Goal: Task Accomplishment & Management: Use online tool/utility

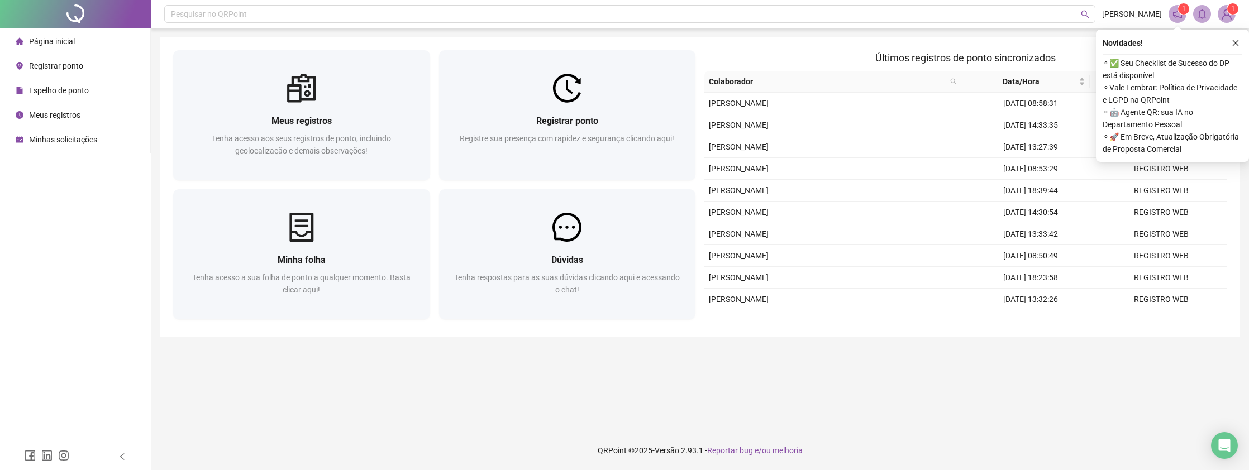
click at [58, 66] on span "Registrar ponto" at bounding box center [56, 65] width 54 height 9
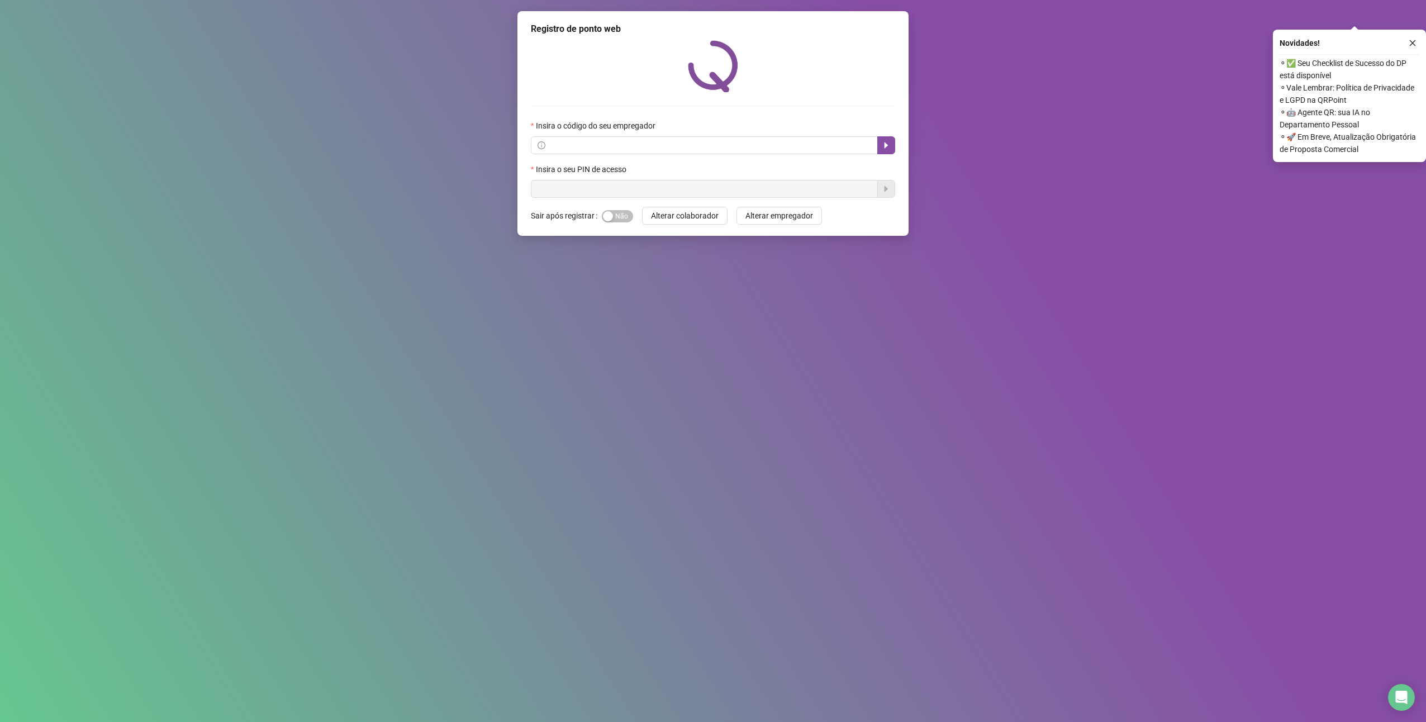
click at [304, 85] on div "Registro de ponto web Insira o código do seu empregador Insira o seu PIN de ace…" at bounding box center [713, 361] width 1426 height 722
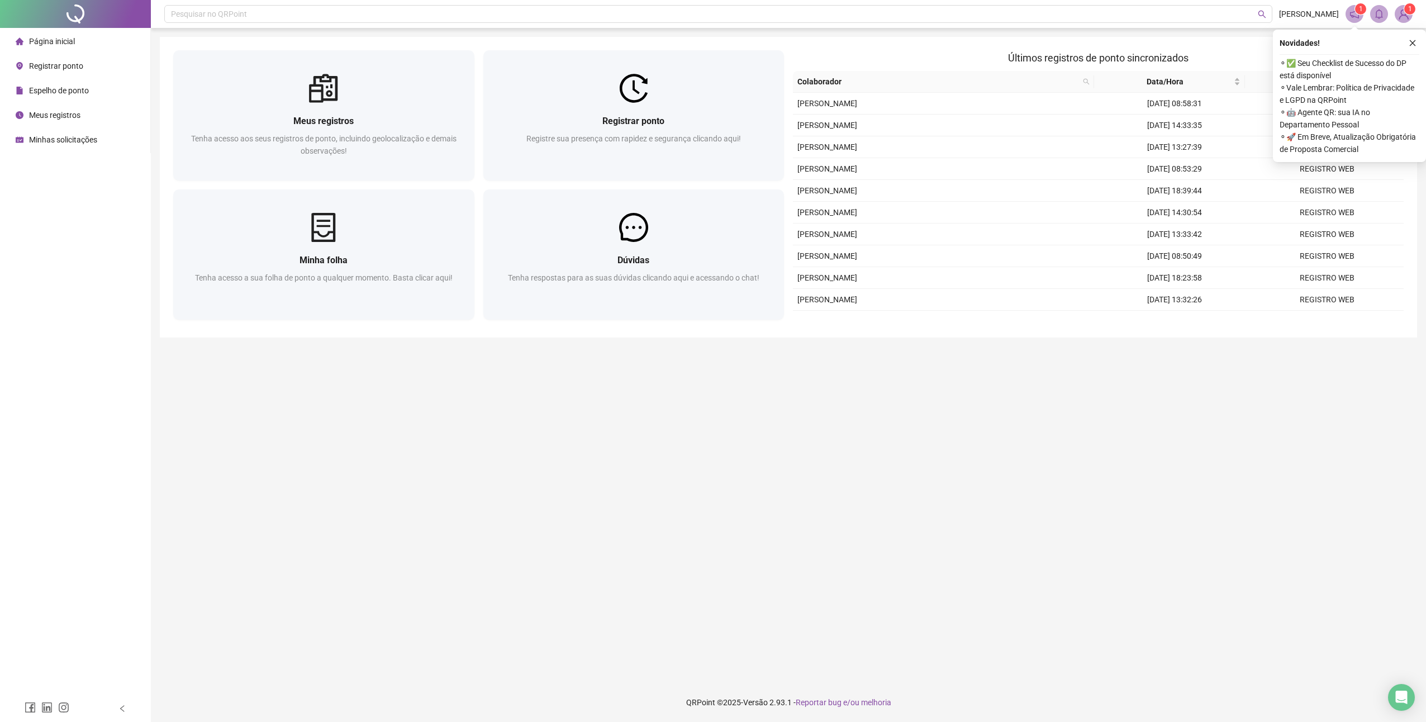
click at [56, 69] on span "Registrar ponto" at bounding box center [56, 65] width 54 height 9
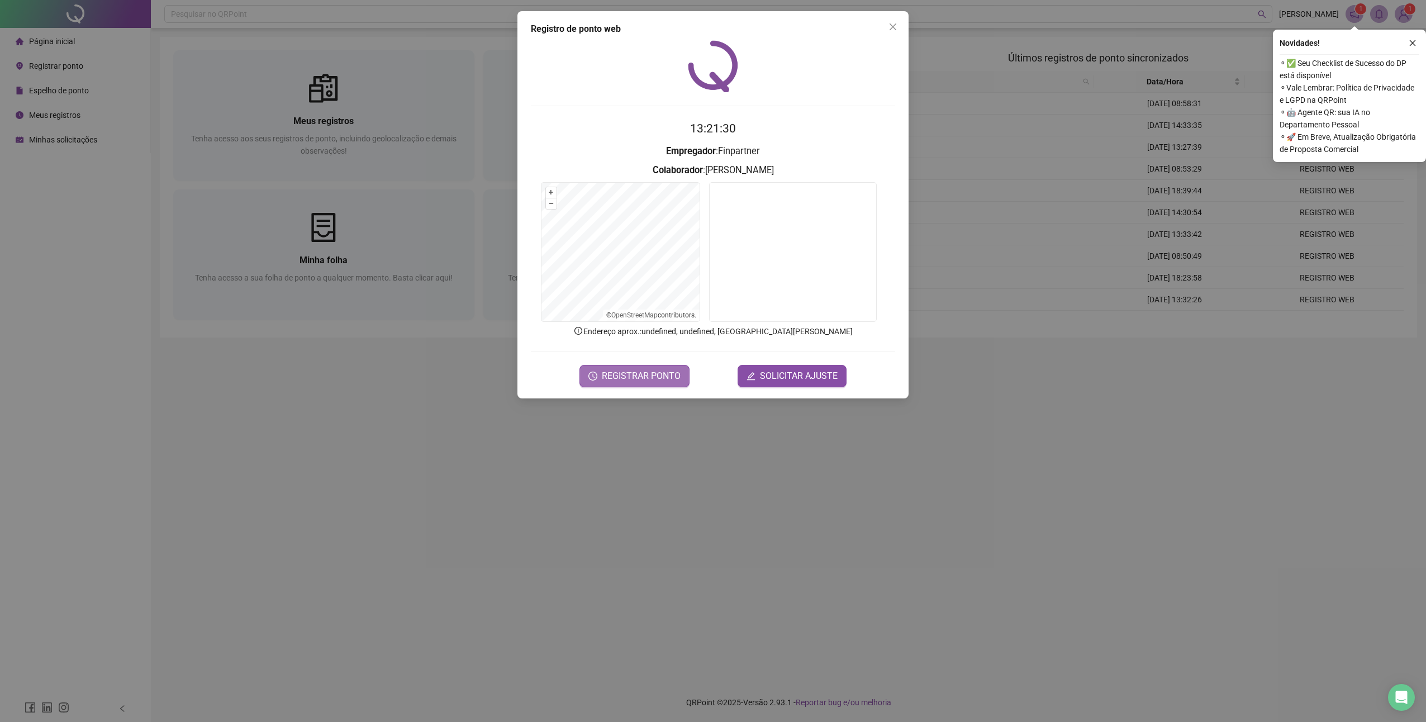
click at [635, 379] on span "REGISTRAR PONTO" at bounding box center [641, 375] width 79 height 13
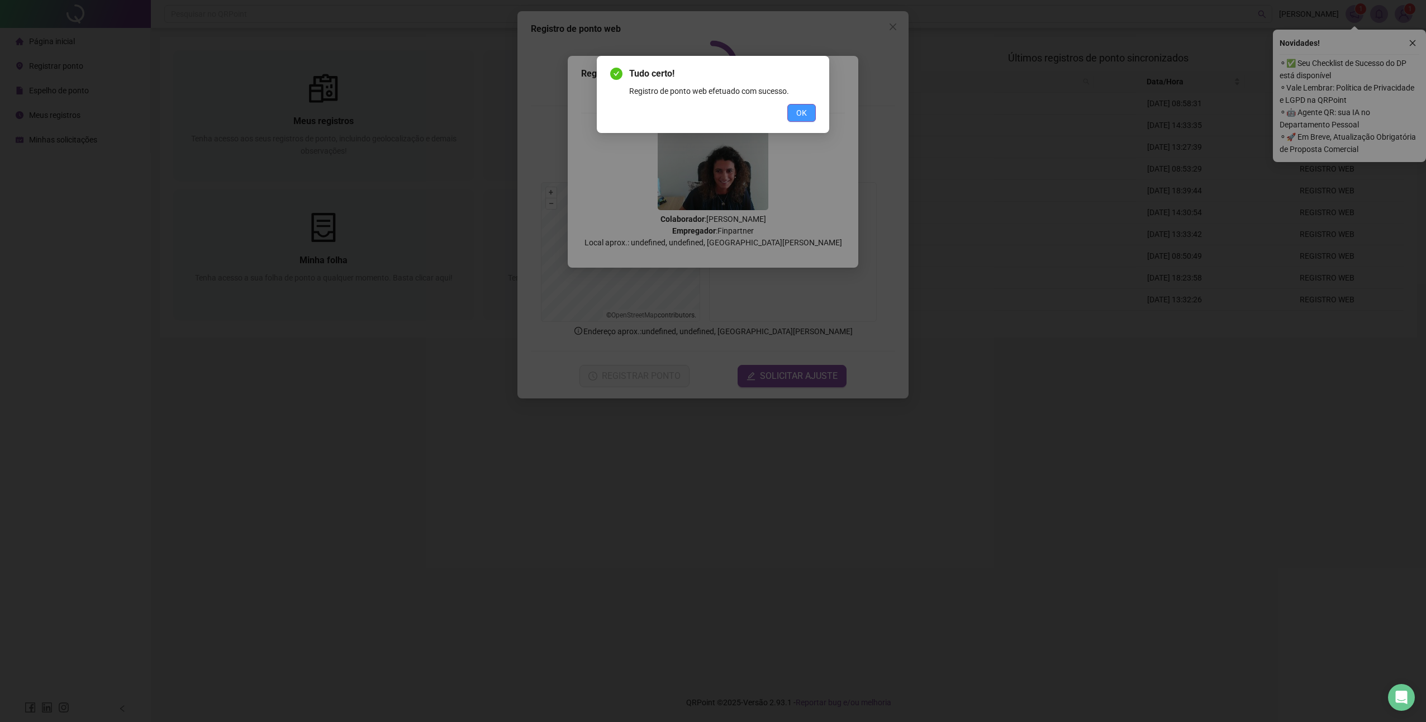
click at [802, 110] on span "OK" at bounding box center [801, 113] width 11 height 12
